Goal: Task Accomplishment & Management: Manage account settings

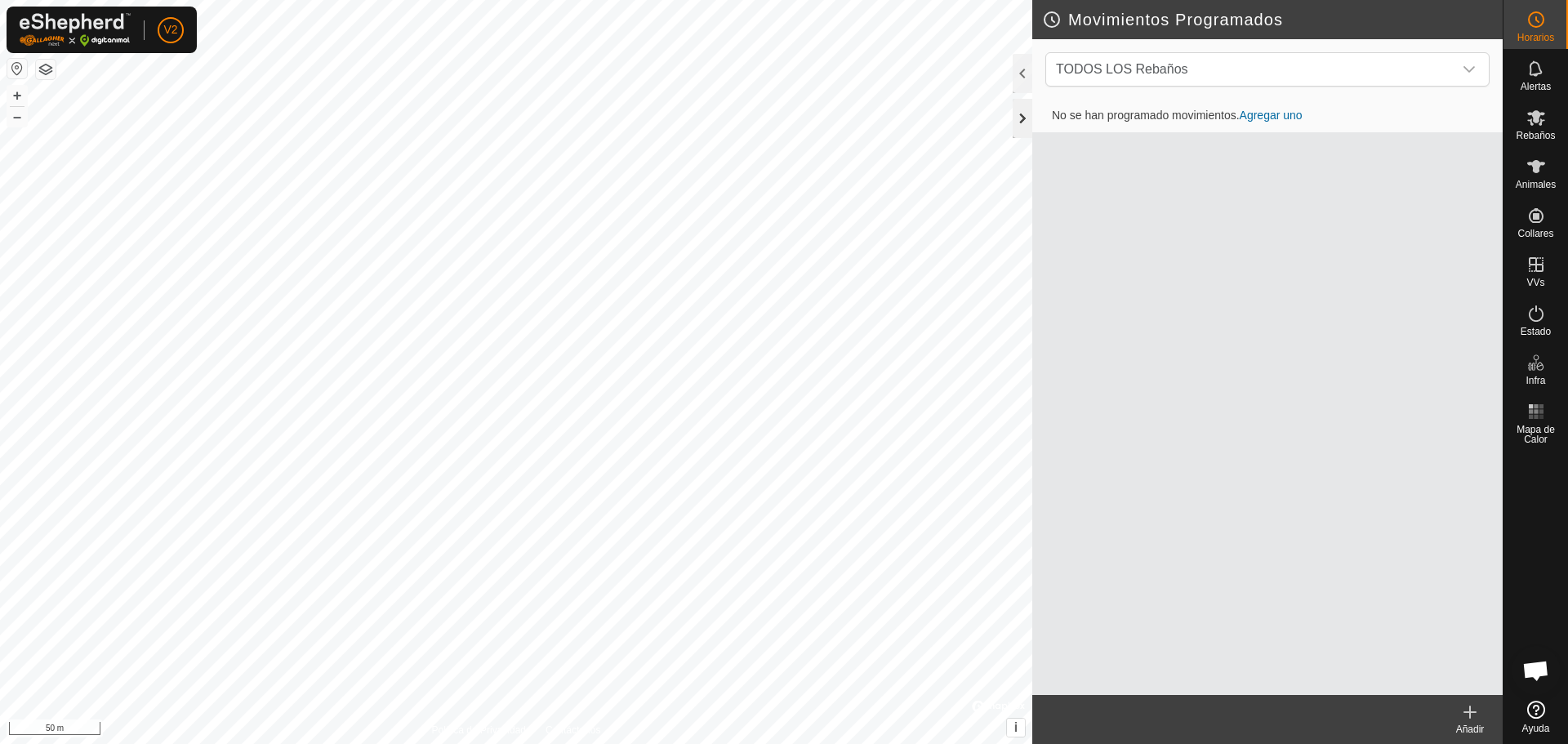
click at [1020, 118] on div at bounding box center [1023, 118] width 20 height 39
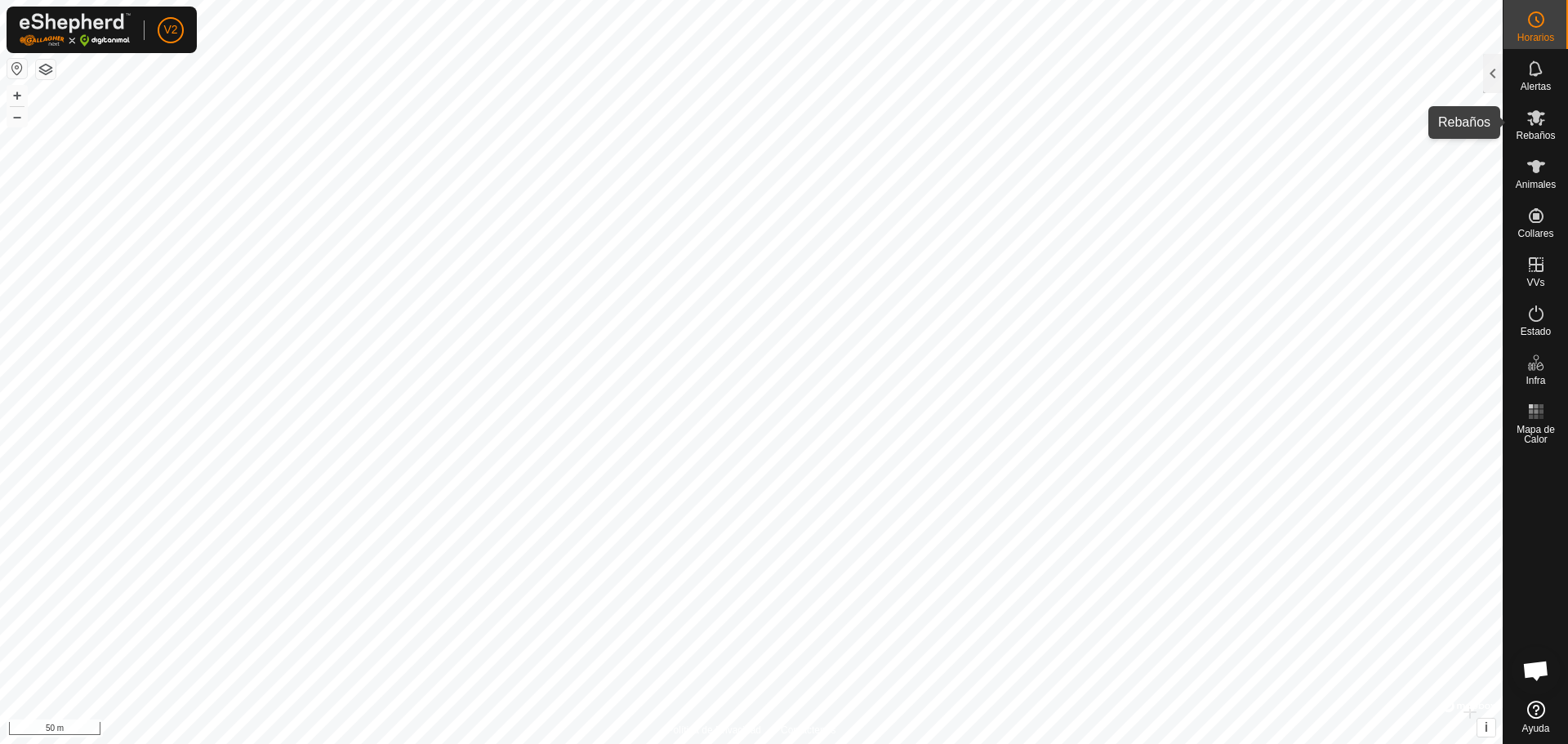
click at [1533, 126] on icon at bounding box center [1536, 118] width 20 height 20
click at [1493, 75] on div at bounding box center [1493, 73] width 20 height 39
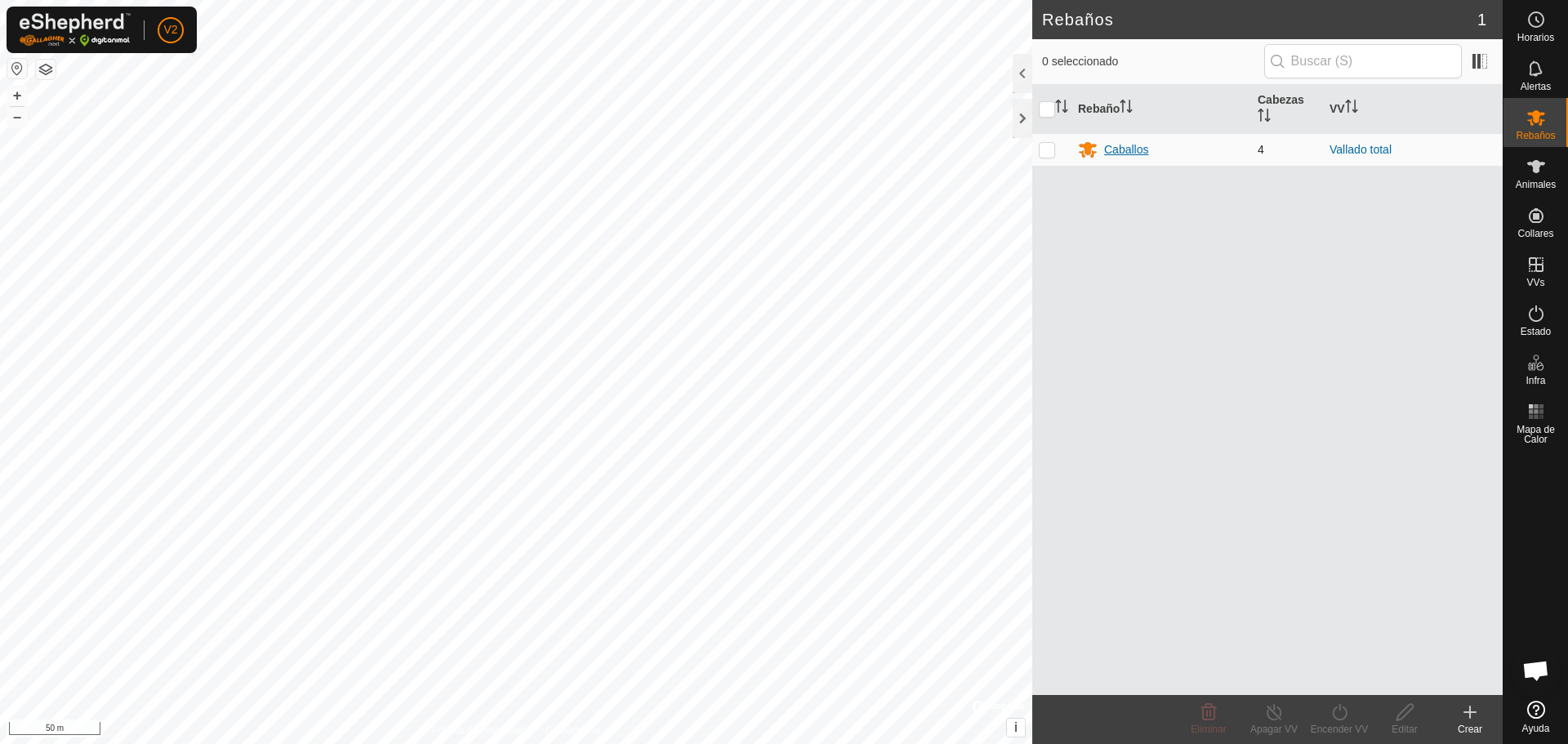
click at [1123, 152] on div "Caballos" at bounding box center [1126, 150] width 44 height 17
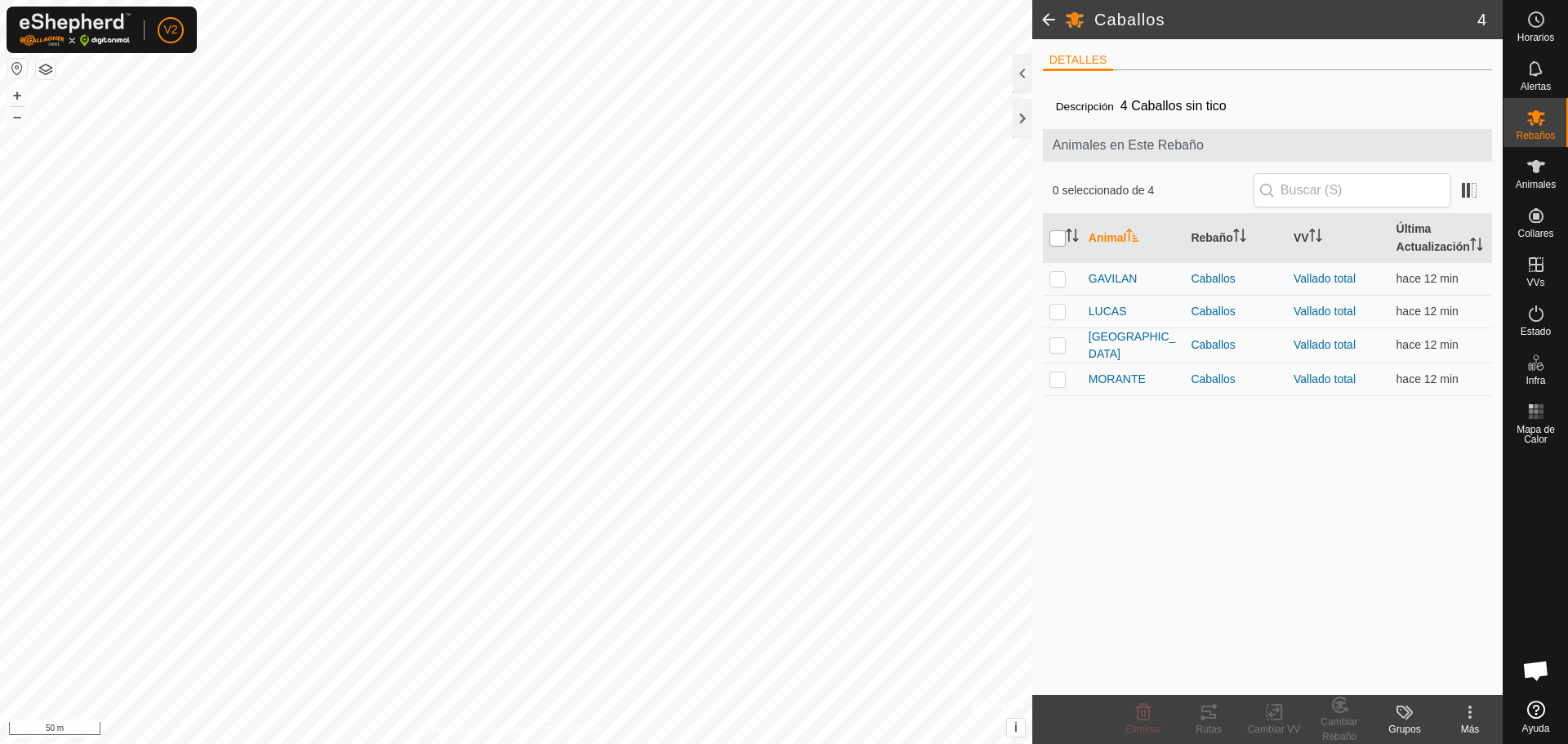
click at [1058, 246] on input "checkbox" at bounding box center [1058, 238] width 16 height 16
checkbox input "true"
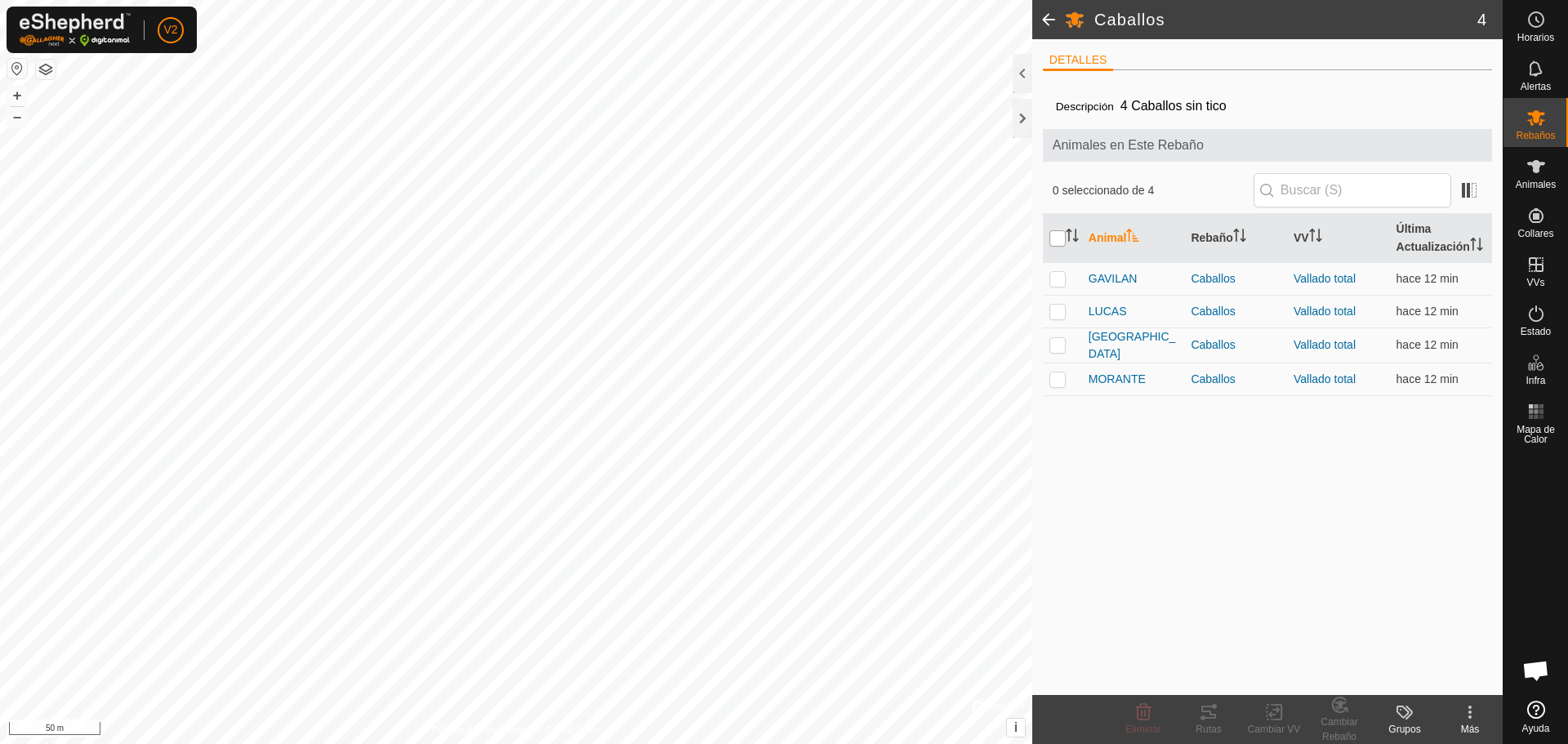
checkbox input "true"
click at [1205, 712] on icon at bounding box center [1208, 712] width 15 height 13
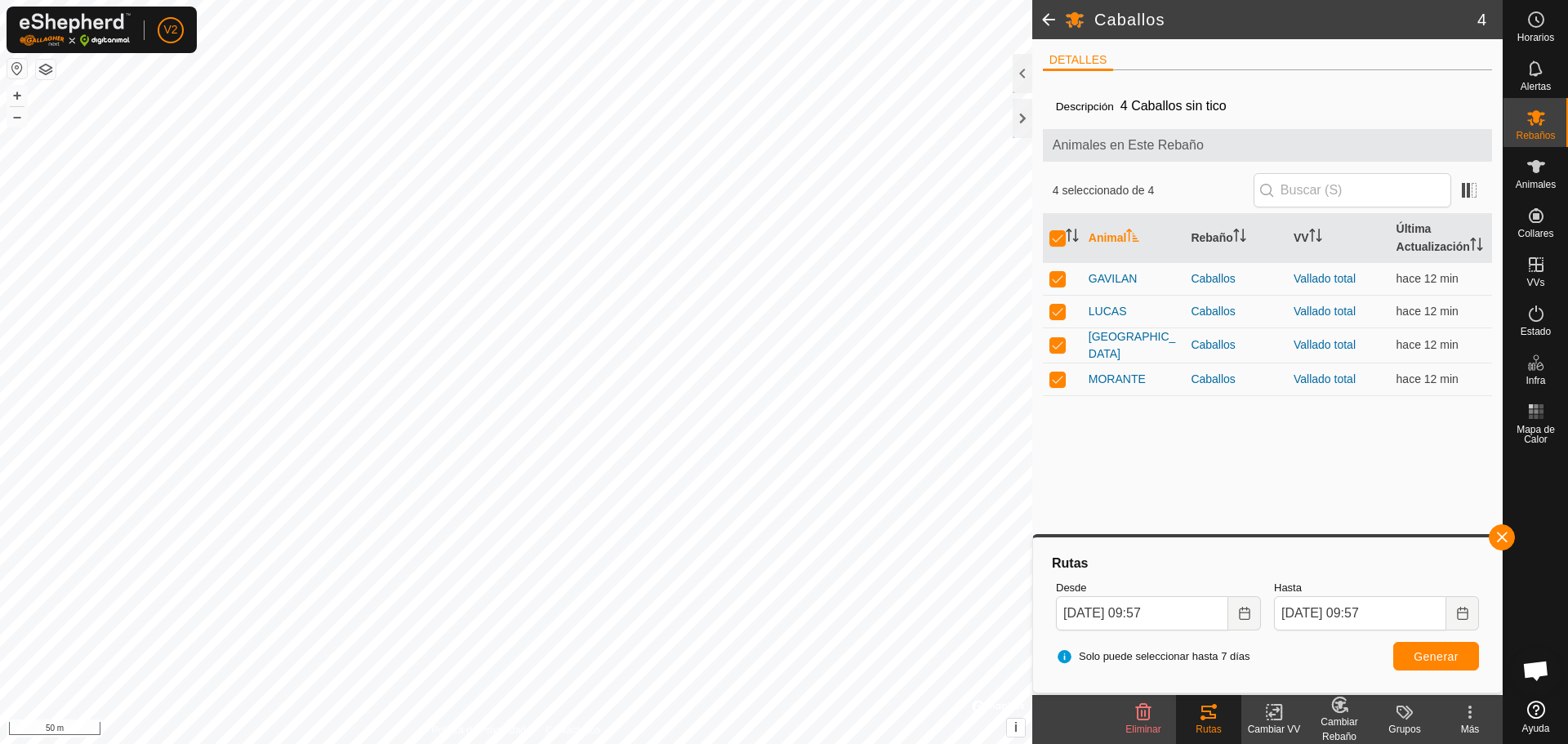
click at [1047, 25] on span at bounding box center [1049, 19] width 33 height 39
